Goal: Task Accomplishment & Management: Manage account settings

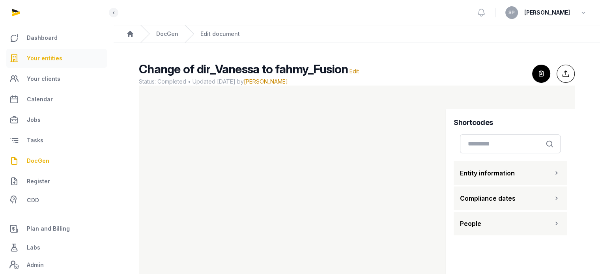
click at [51, 60] on span "Your entities" at bounding box center [45, 58] width 36 height 9
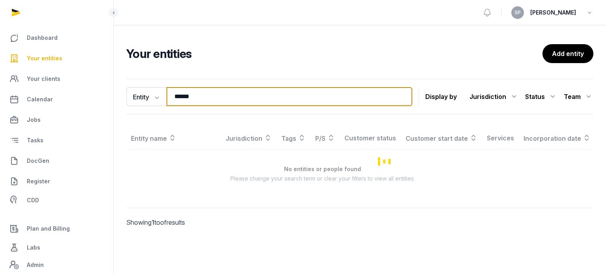
click at [200, 95] on input "******" at bounding box center [290, 96] width 246 height 19
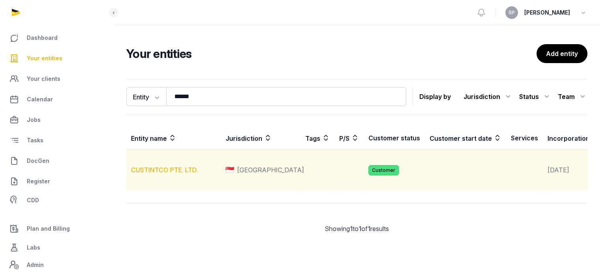
click at [175, 174] on link "CUSTINTCO PTE. LTD." at bounding box center [164, 170] width 67 height 8
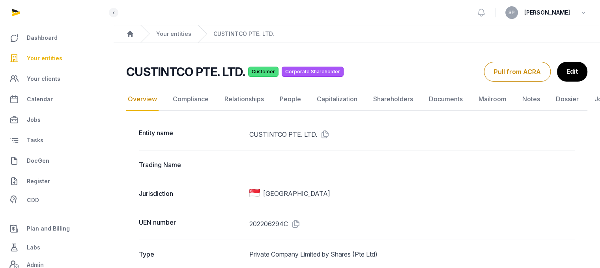
click at [297, 223] on icon at bounding box center [294, 224] width 13 height 13
click at [432, 98] on link "Documents" at bounding box center [445, 99] width 37 height 23
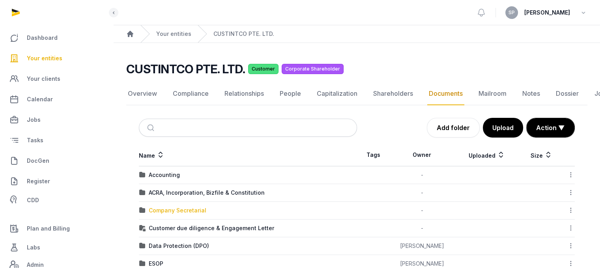
click at [193, 209] on div "Company Secretarial" at bounding box center [178, 211] width 58 height 8
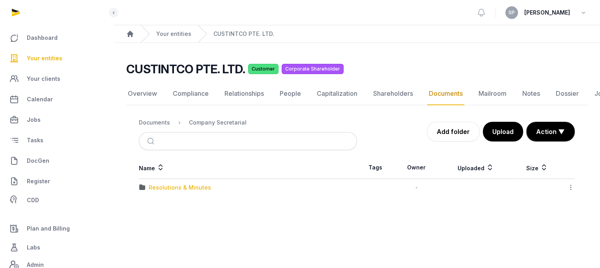
click at [188, 188] on div "Resolutions & Minutes" at bounding box center [180, 188] width 62 height 8
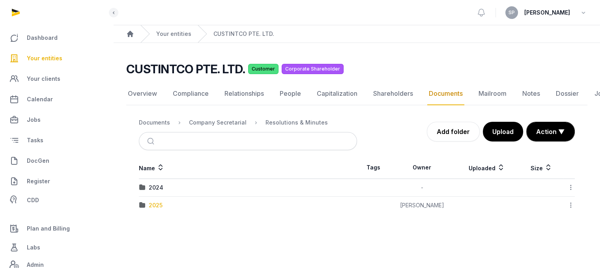
click at [159, 204] on div "2025" at bounding box center [156, 206] width 14 height 8
click at [180, 188] on div "AGM/AR FYE 2024" at bounding box center [174, 188] width 50 height 8
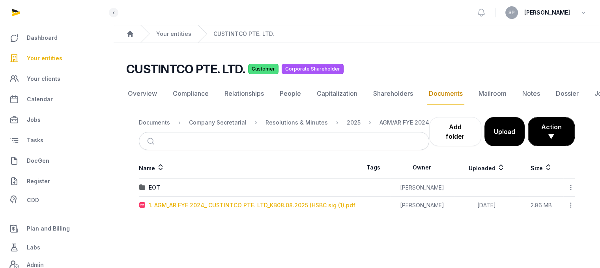
click at [161, 203] on div "1. AGM_AR FYE 2024_ CUSTINTCO PTE. LTD_KB08.08.2025 (HSBC sig (1).pdf" at bounding box center [252, 206] width 207 height 8
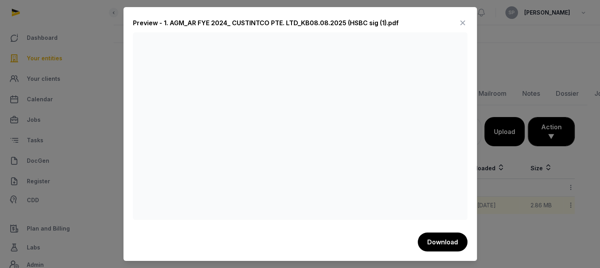
click at [465, 26] on icon at bounding box center [462, 23] width 9 height 13
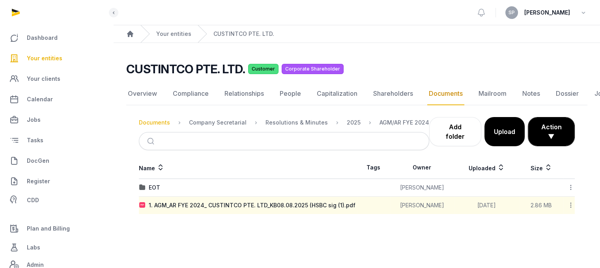
click at [156, 124] on div "Documents" at bounding box center [154, 123] width 31 height 8
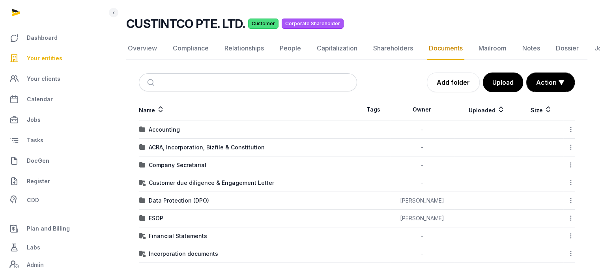
scroll to position [45, 0]
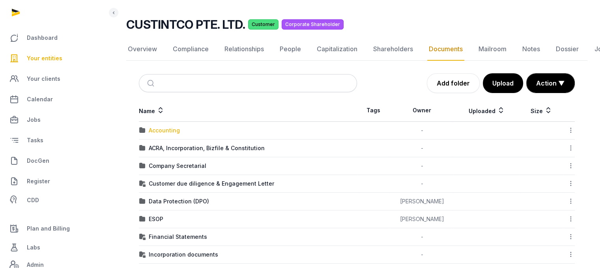
click at [161, 129] on div "Accounting" at bounding box center [164, 131] width 31 height 8
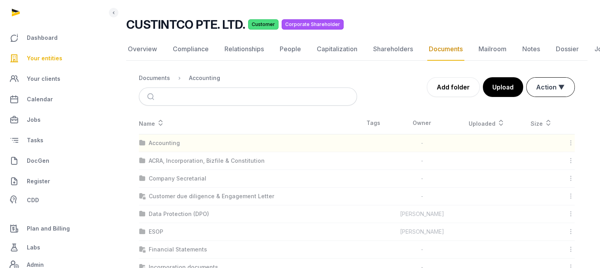
scroll to position [6, 0]
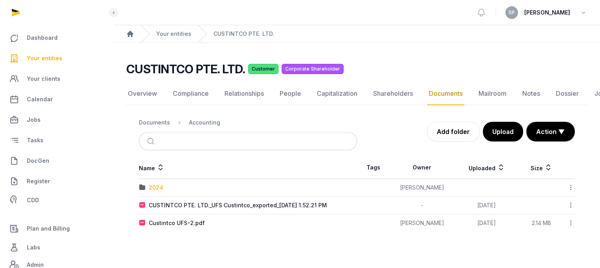
click at [156, 184] on div "2024" at bounding box center [156, 188] width 15 height 8
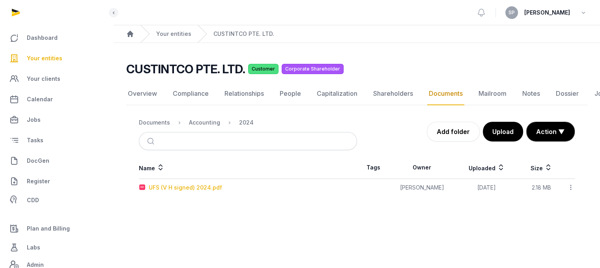
click at [172, 184] on div "UFS (V H signed) 2024.pdf" at bounding box center [185, 188] width 73 height 8
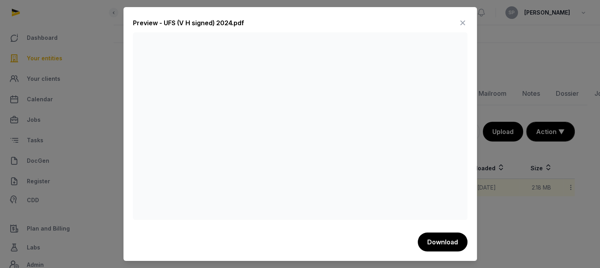
drag, startPoint x: 461, startPoint y: 22, endPoint x: 447, endPoint y: 19, distance: 14.9
click at [461, 22] on icon at bounding box center [462, 23] width 9 height 13
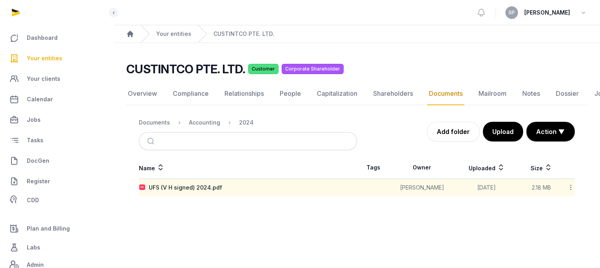
click at [56, 59] on span "Your entities" at bounding box center [45, 58] width 36 height 9
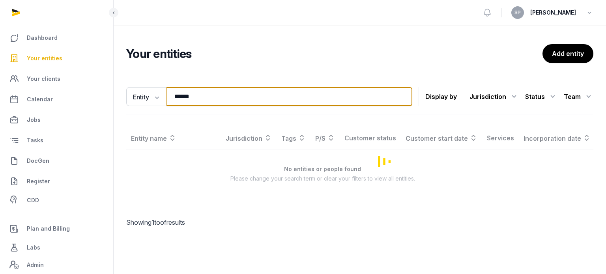
click at [199, 95] on input "******" at bounding box center [290, 96] width 246 height 19
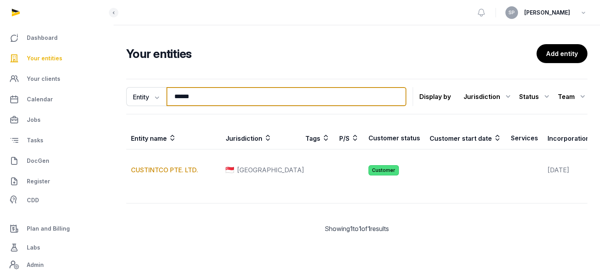
type input "******"
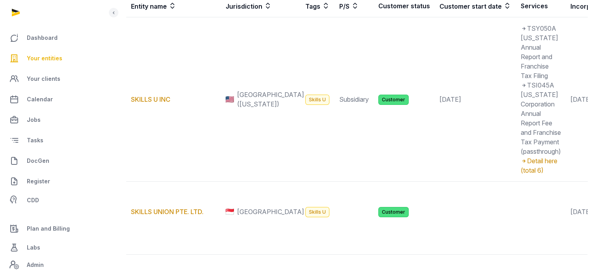
scroll to position [163, 0]
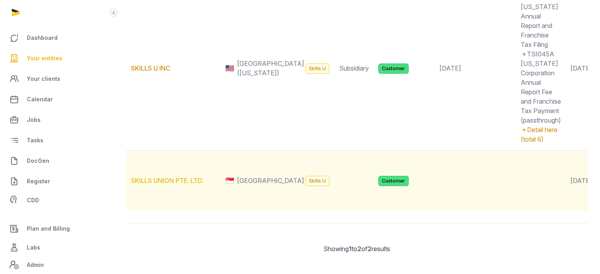
click at [185, 185] on link "SKILLS UNION PTE. LTD." at bounding box center [167, 181] width 73 height 8
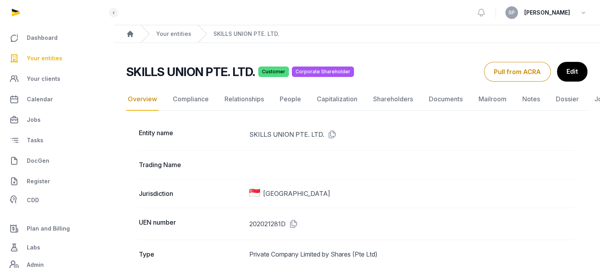
click at [394, 101] on link "Shareholders" at bounding box center [393, 99] width 43 height 23
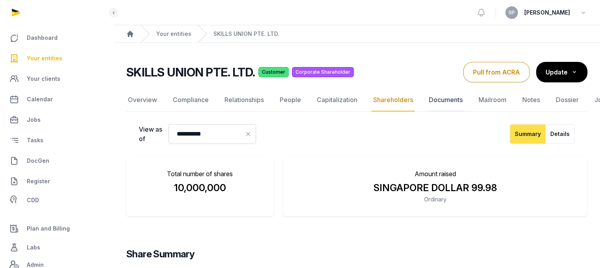
click at [437, 101] on link "Documents" at bounding box center [445, 100] width 37 height 23
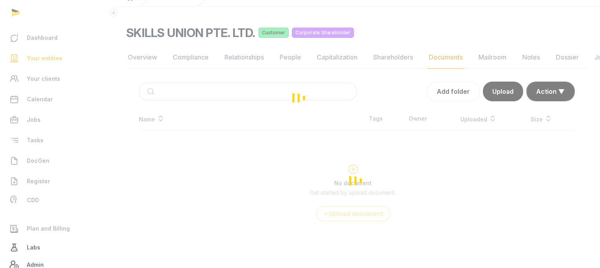
scroll to position [52, 0]
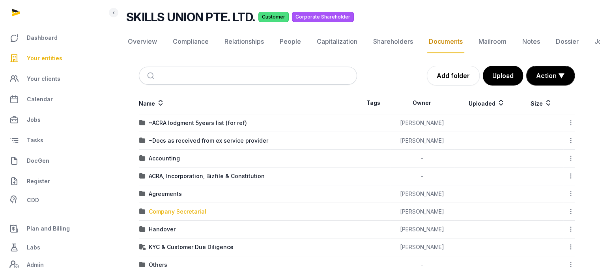
click at [176, 209] on div "Company Secretarial" at bounding box center [178, 212] width 58 height 8
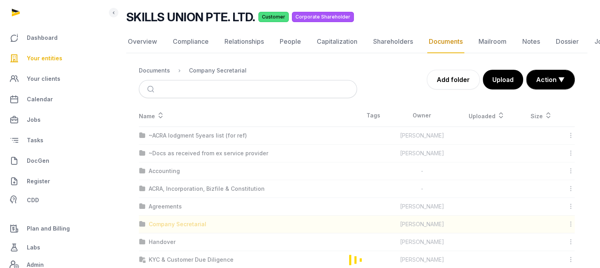
scroll to position [6, 0]
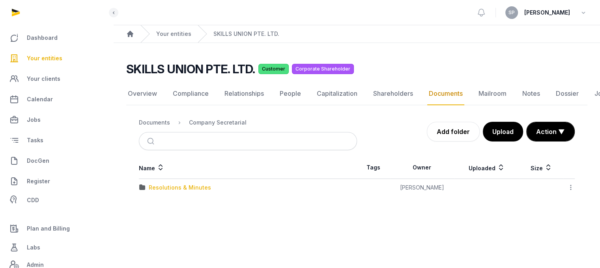
click at [182, 184] on div "Resolutions & Minutes" at bounding box center [180, 188] width 62 height 8
click at [153, 202] on div "2025" at bounding box center [156, 206] width 14 height 8
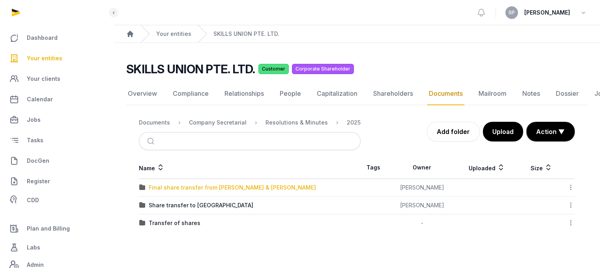
click at [186, 184] on div "Final share transfer from [PERSON_NAME] & [PERSON_NAME]" at bounding box center [232, 188] width 167 height 8
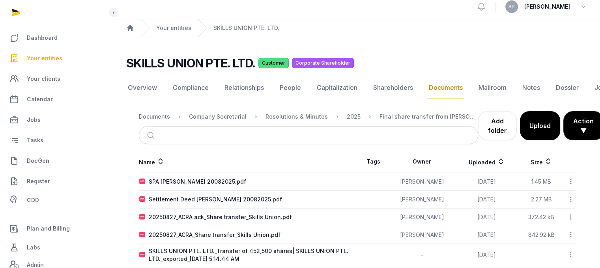
scroll to position [19, 0]
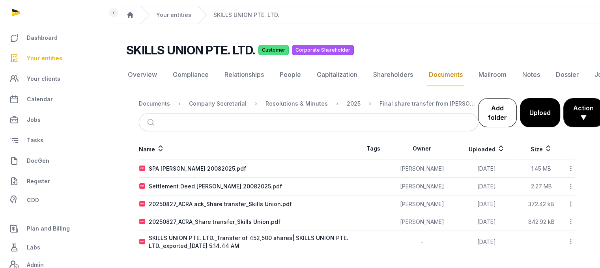
click at [495, 118] on link "Add folder" at bounding box center [497, 112] width 39 height 29
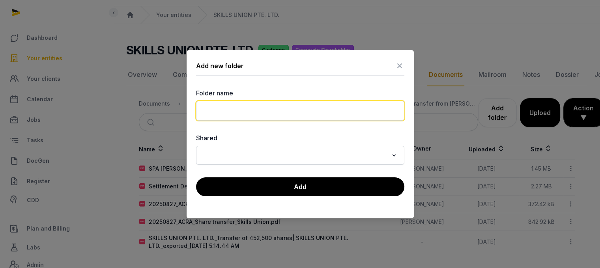
click at [276, 109] on input "text" at bounding box center [300, 111] width 208 height 20
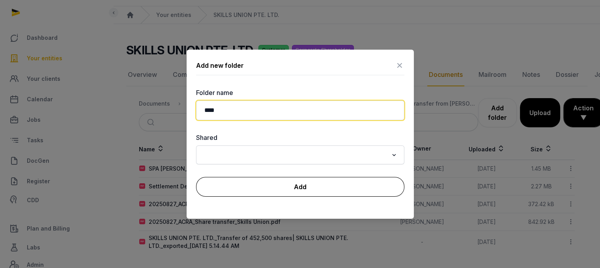
type input "****"
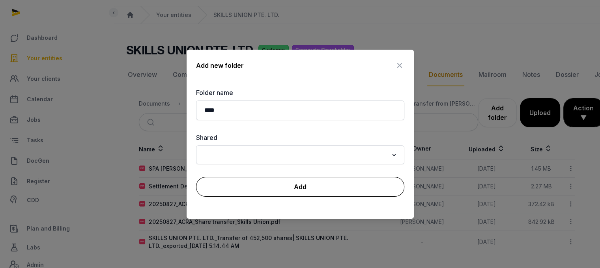
click at [298, 193] on button "Add" at bounding box center [300, 187] width 208 height 20
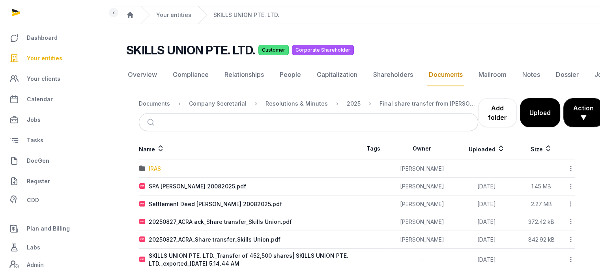
click at [155, 167] on div "IRAS" at bounding box center [155, 169] width 12 height 8
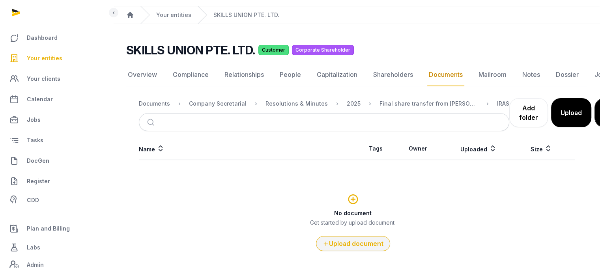
click at [349, 249] on button "Upload document" at bounding box center [353, 243] width 74 height 15
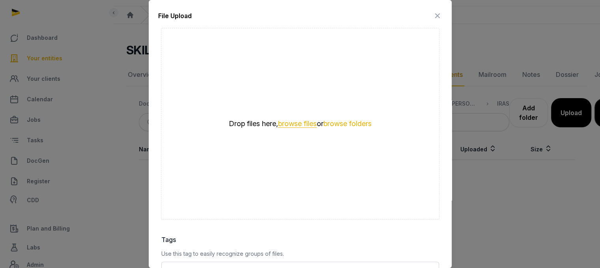
click at [295, 123] on button "browse files" at bounding box center [297, 123] width 39 height 7
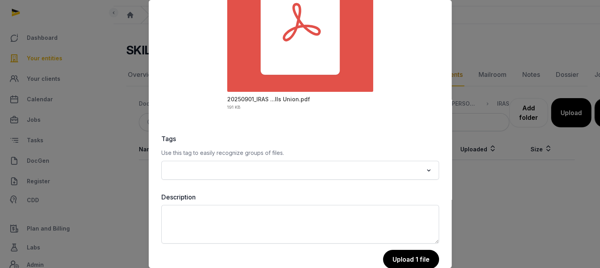
scroll to position [111, 0]
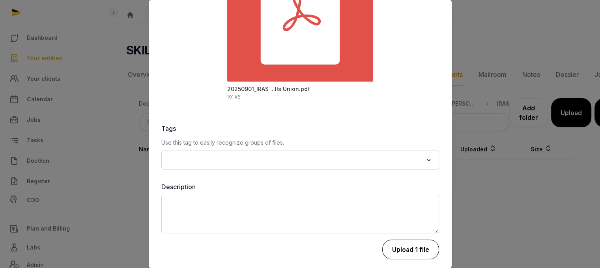
click at [412, 247] on button "Upload 1 file" at bounding box center [410, 250] width 57 height 20
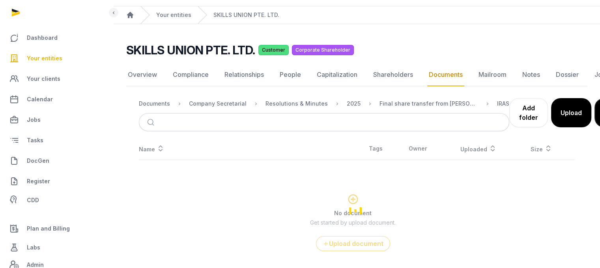
scroll to position [6, 0]
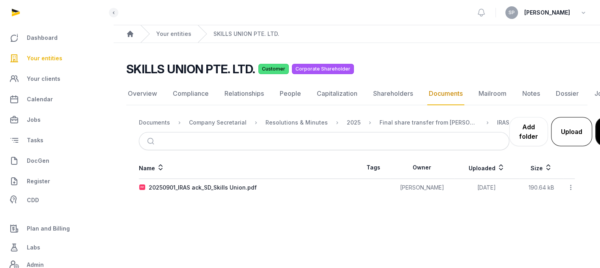
click at [556, 123] on button "Upload" at bounding box center [571, 131] width 41 height 29
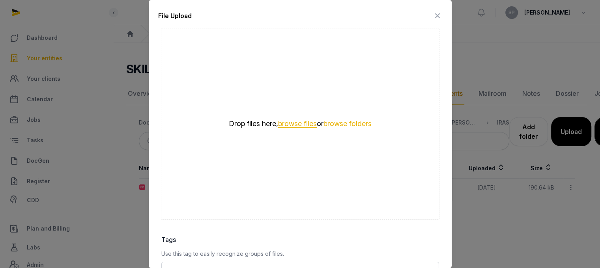
click at [297, 123] on button "browse files" at bounding box center [297, 123] width 39 height 7
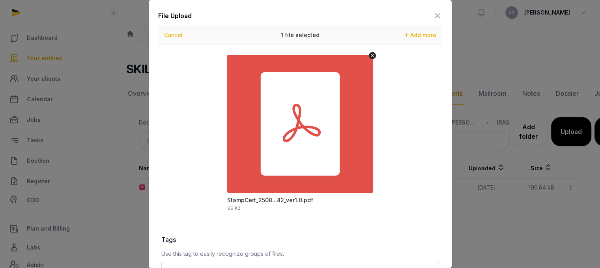
click at [443, 246] on div "File Upload Drop your files here Cancel 1 file selected Add more StampCert_2508…" at bounding box center [300, 193] width 303 height 386
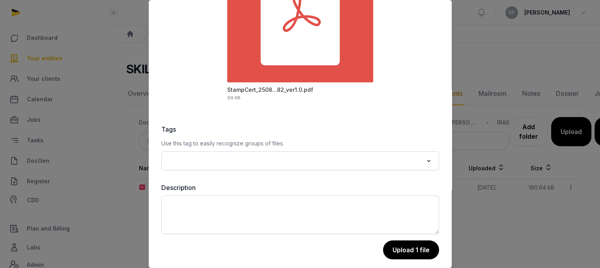
scroll to position [111, 0]
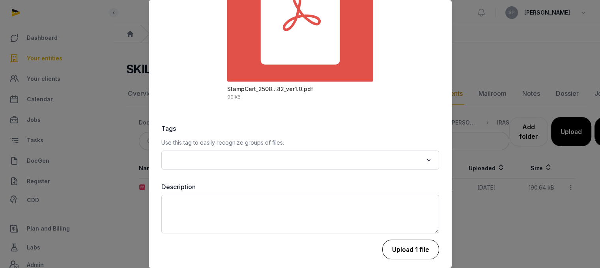
click at [418, 253] on button "Upload 1 file" at bounding box center [410, 250] width 57 height 20
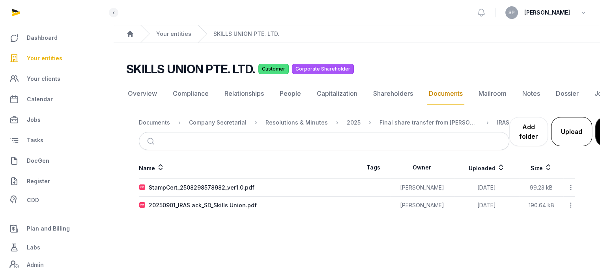
click at [559, 135] on button "Upload" at bounding box center [571, 131] width 41 height 29
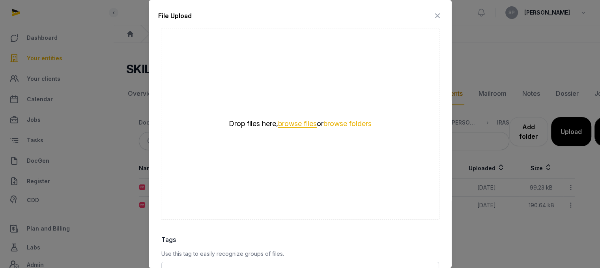
click at [307, 123] on button "browse files" at bounding box center [297, 123] width 39 height 7
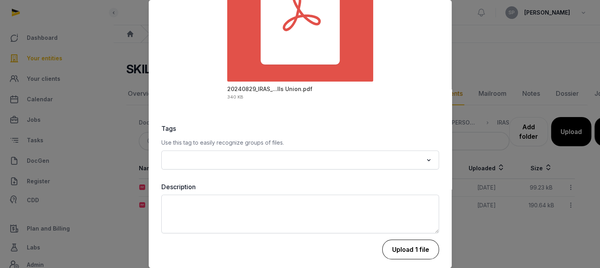
click at [397, 247] on button "Upload 1 file" at bounding box center [410, 250] width 57 height 20
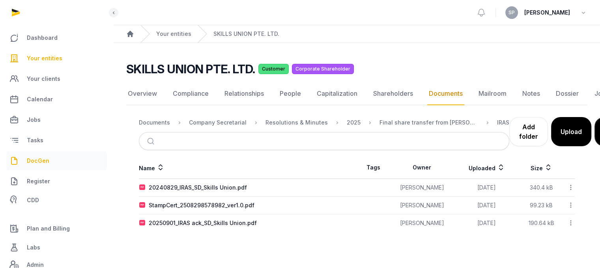
click at [47, 157] on span "DocGen" at bounding box center [38, 160] width 22 height 9
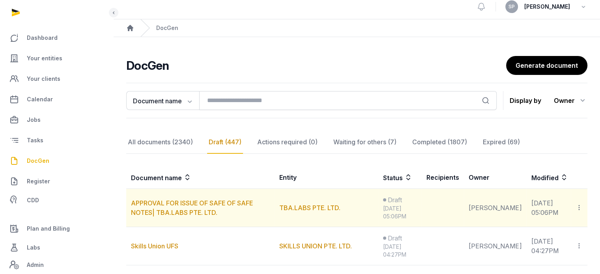
click at [192, 207] on td "APPROVAL FOR ISSUE OF SAFE OF SAFE NOTES| TBA.LABS PTE. LTD." at bounding box center [200, 208] width 148 height 38
click at [199, 202] on link "APPROVAL FOR ISSUE OF SAFE OF SAFE NOTES| TBA.LABS PTE. LTD." at bounding box center [192, 207] width 122 height 17
